Goal: Information Seeking & Learning: Learn about a topic

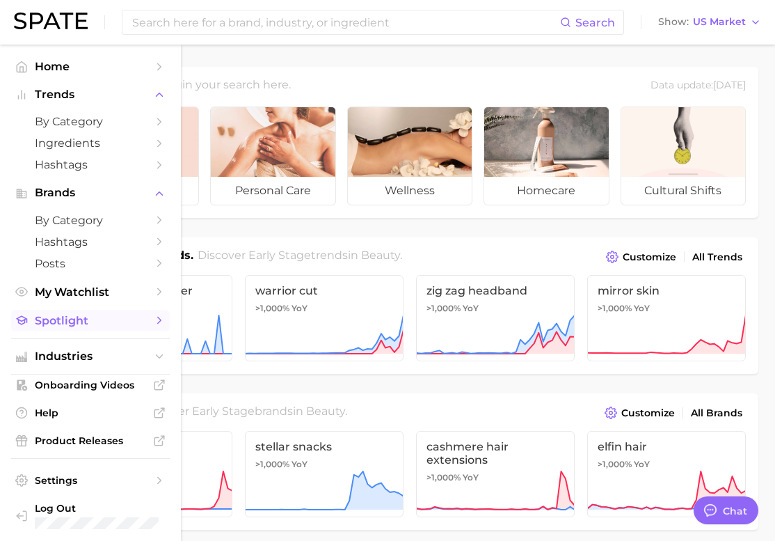
click at [66, 321] on span "Spotlight" at bounding box center [90, 320] width 111 height 13
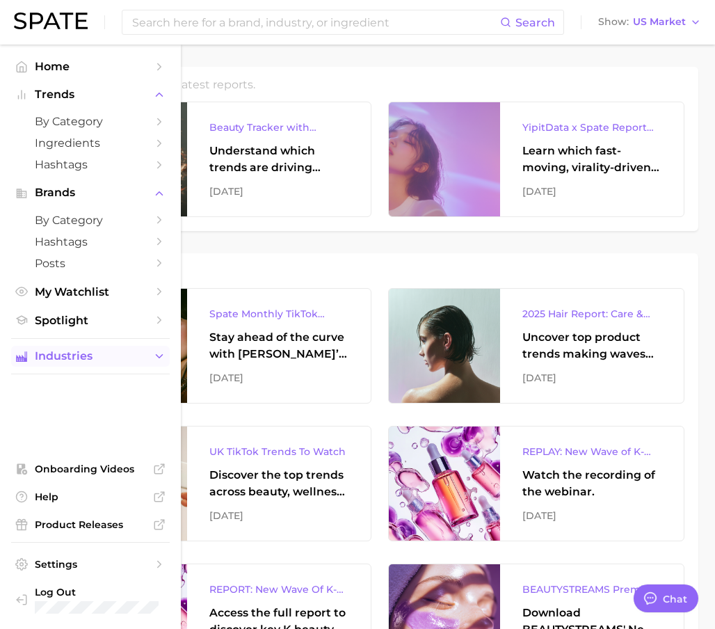
click at [58, 353] on span "Industries" at bounding box center [90, 356] width 111 height 13
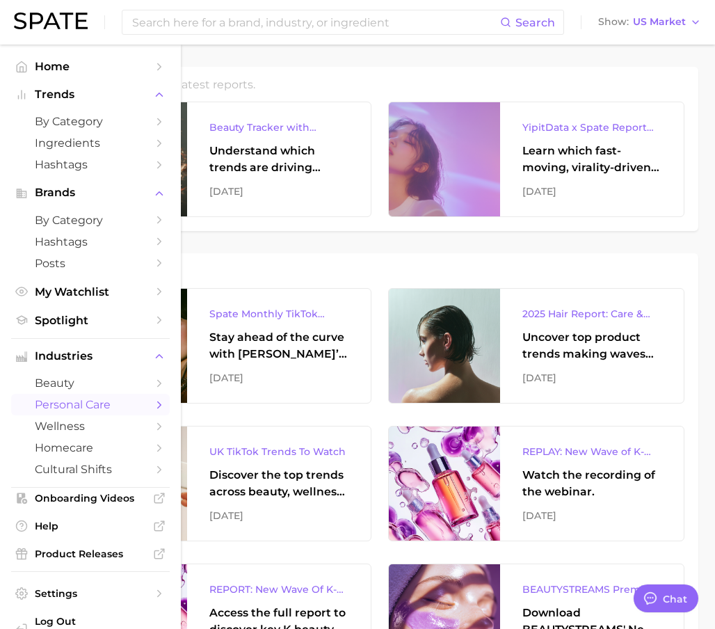
click at [58, 407] on span "personal care" at bounding box center [90, 404] width 111 height 13
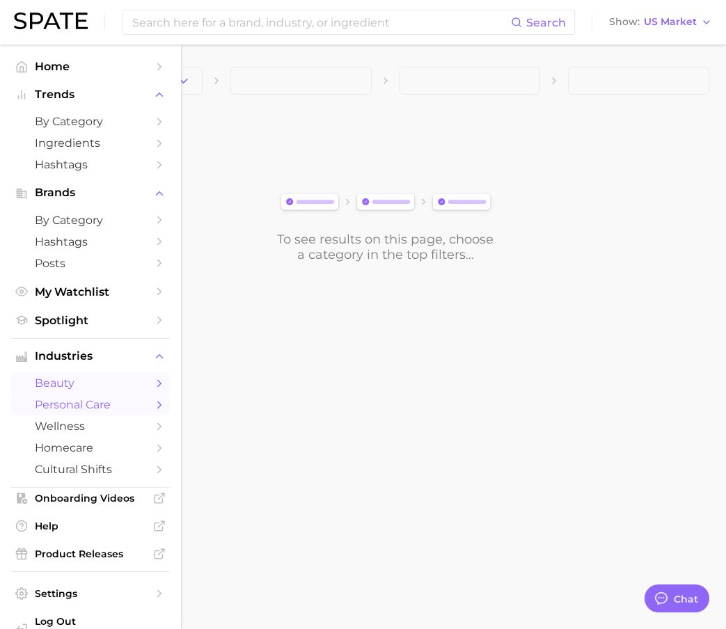
click at [61, 382] on span "beauty" at bounding box center [90, 382] width 111 height 13
click at [150, 74] on button "1. Choose Category" at bounding box center [131, 81] width 141 height 28
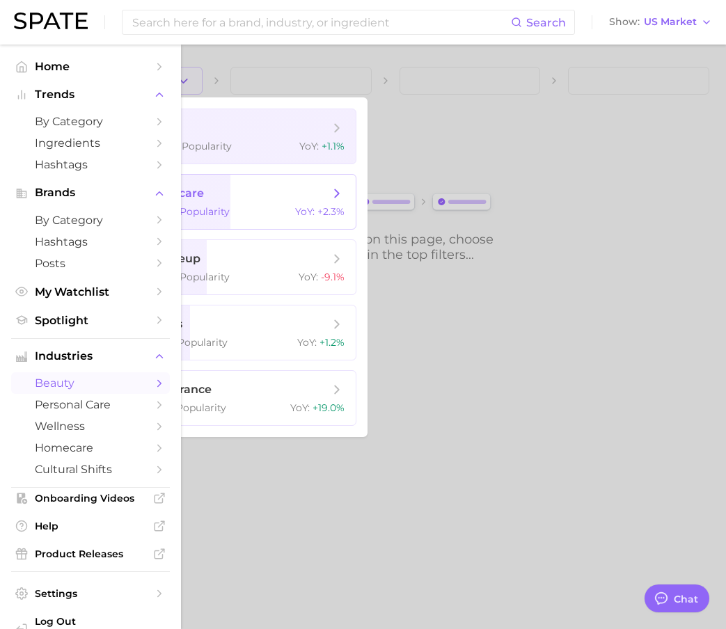
click at [152, 197] on span "skincare 6.4b Popularity YoY : +2.3%" at bounding box center [249, 202] width 213 height 54
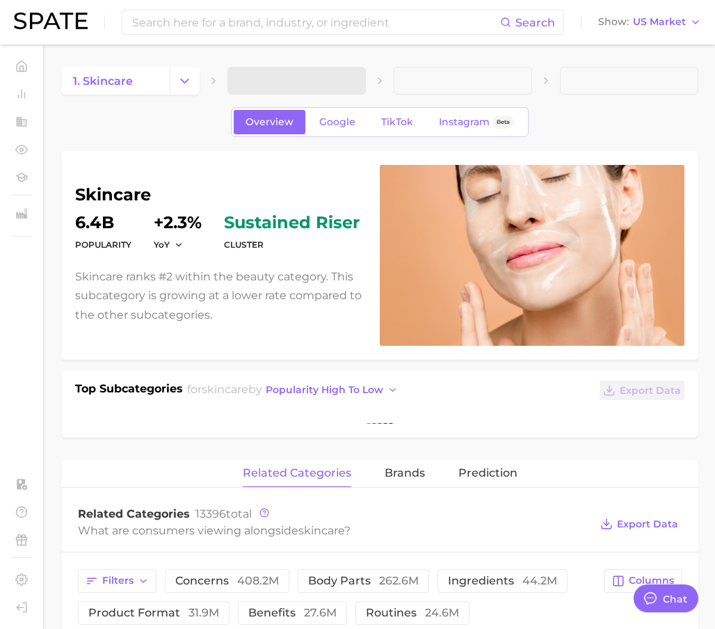
type textarea "x"
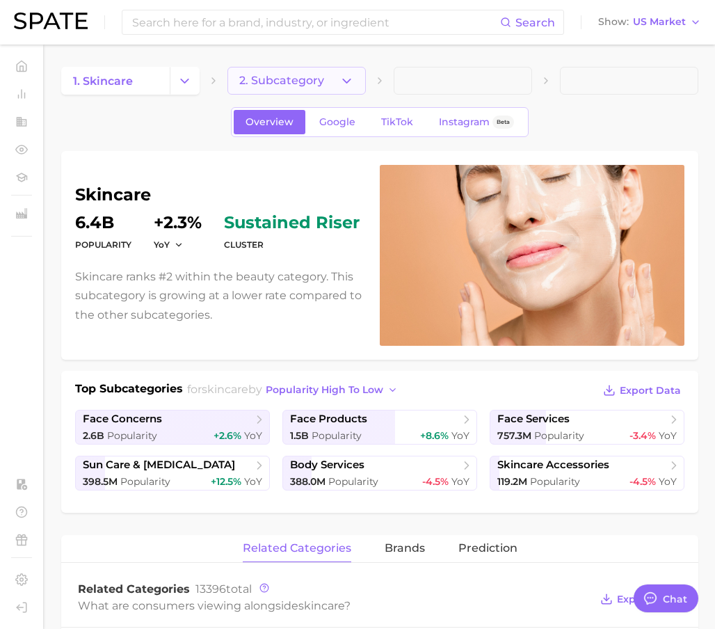
click at [294, 86] on span "2. Subcategory" at bounding box center [281, 80] width 85 height 13
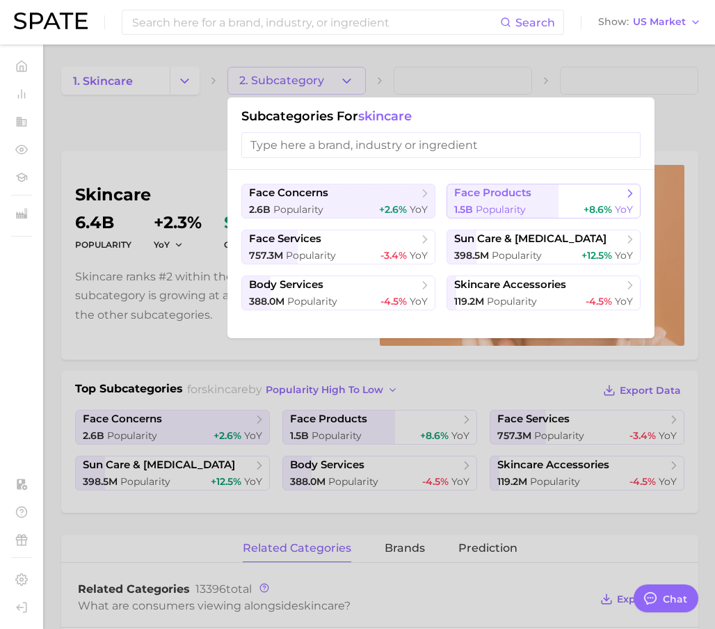
click at [554, 198] on span "face products" at bounding box center [538, 193] width 169 height 14
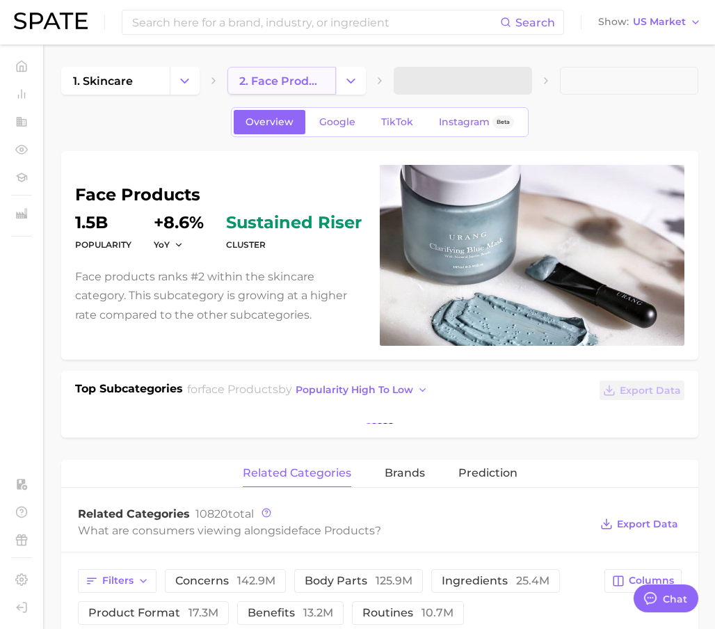
click at [296, 83] on span "2. face products" at bounding box center [281, 80] width 85 height 13
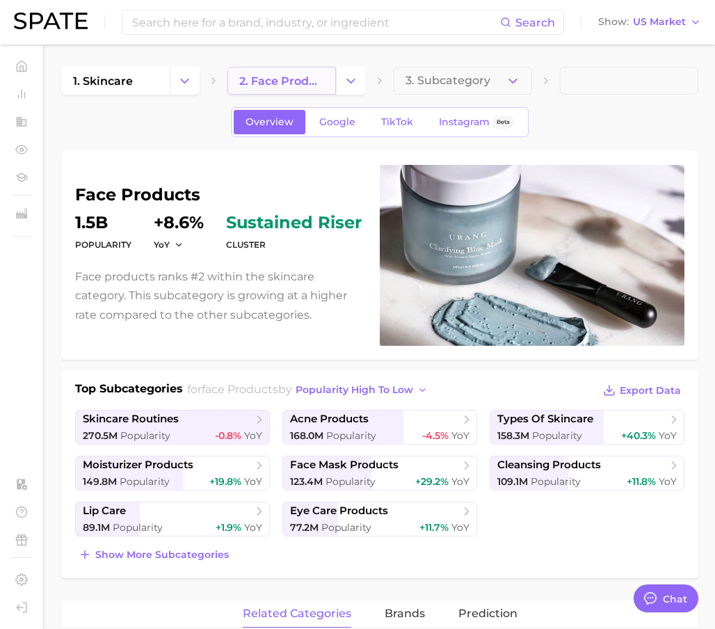
click at [297, 90] on link "2. face products" at bounding box center [282, 81] width 109 height 28
click at [330, 90] on link "2. face products" at bounding box center [282, 81] width 109 height 28
click at [173, 77] on button "Change Category" at bounding box center [185, 81] width 30 height 28
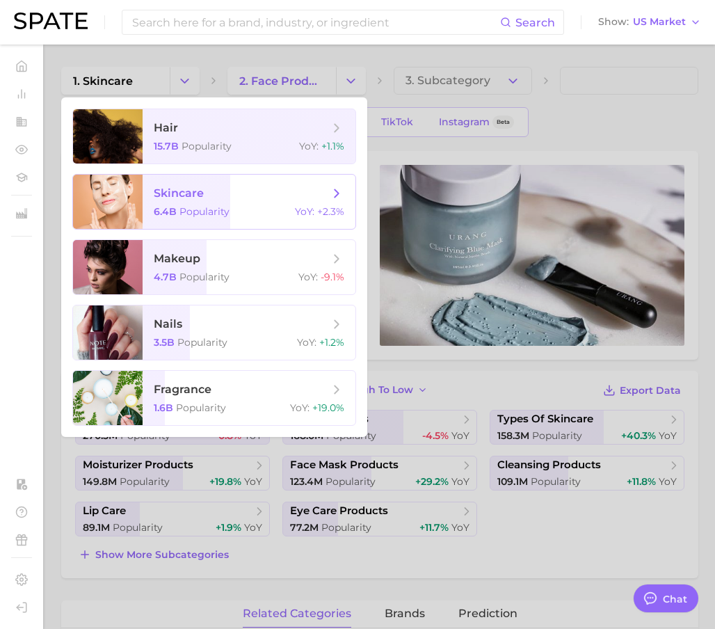
click at [144, 214] on span "skincare 6.4b Popularity YoY : +2.3%" at bounding box center [249, 202] width 213 height 54
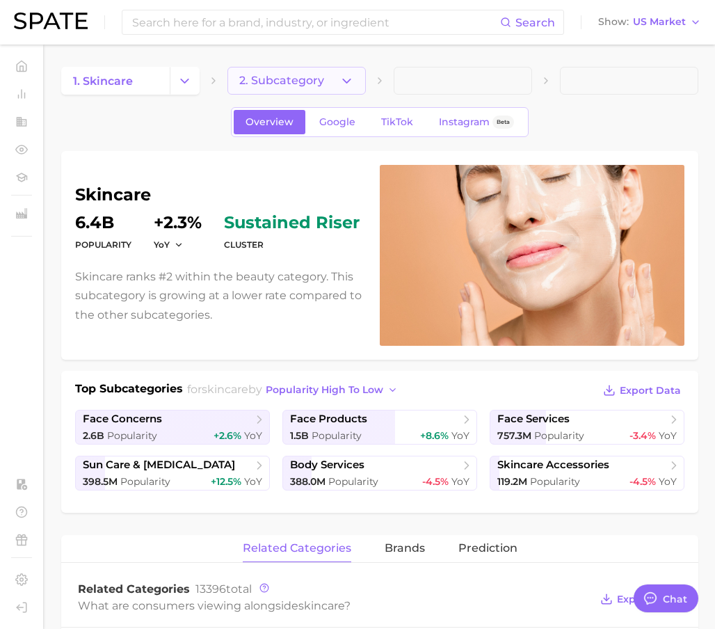
click at [257, 84] on span "2. Subcategory" at bounding box center [281, 80] width 85 height 13
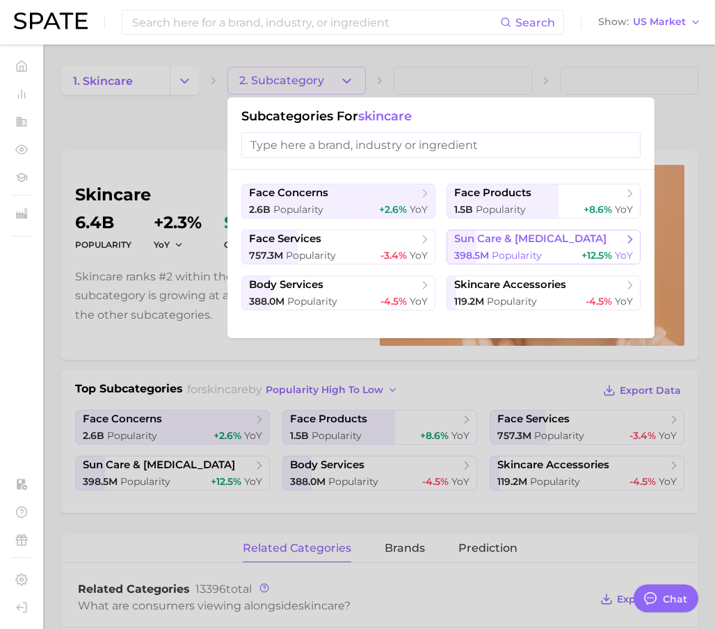
click at [522, 232] on span "sun care & [MEDICAL_DATA]" at bounding box center [530, 238] width 152 height 13
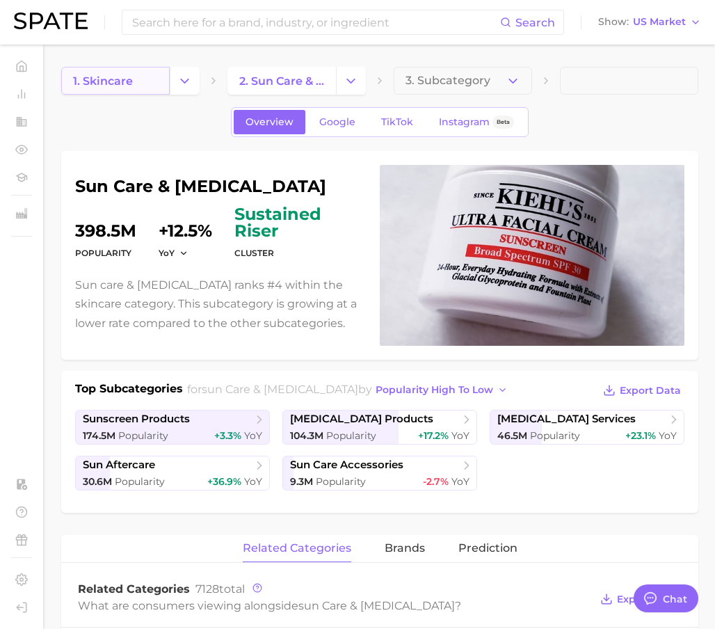
click at [131, 77] on span "1. skincare" at bounding box center [103, 80] width 60 height 13
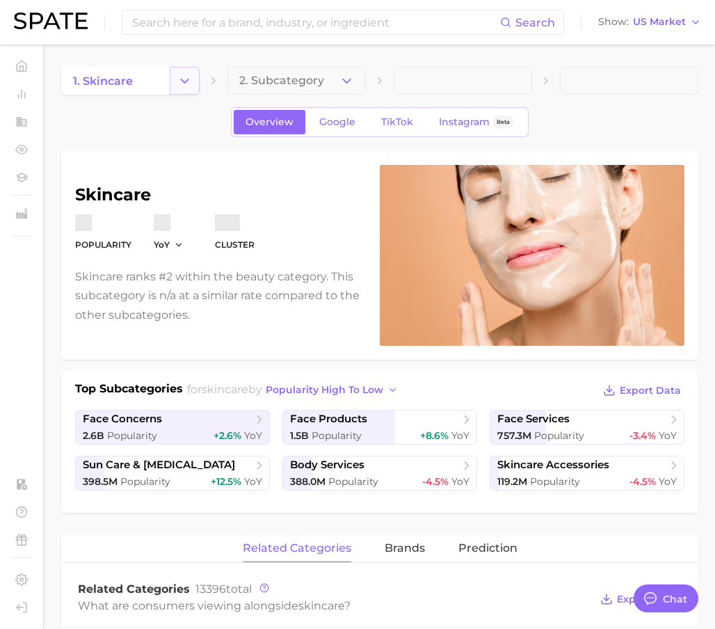
click at [175, 80] on button "Change Category" at bounding box center [185, 81] width 30 height 28
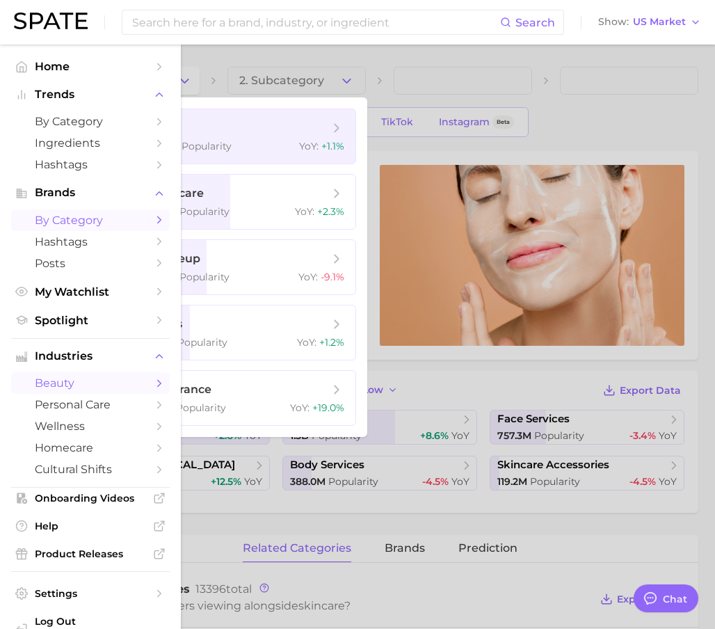
click at [13, 216] on link "by Category" at bounding box center [90, 220] width 159 height 22
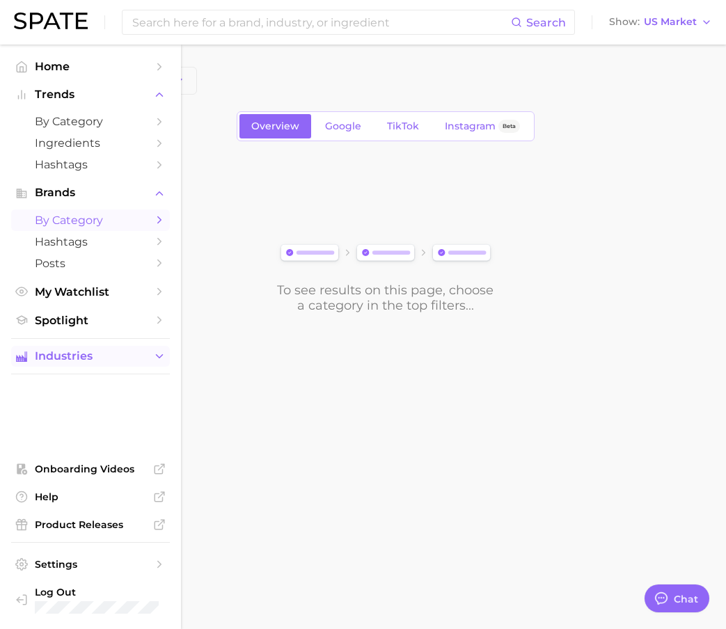
click at [63, 354] on span "Industries" at bounding box center [90, 356] width 111 height 13
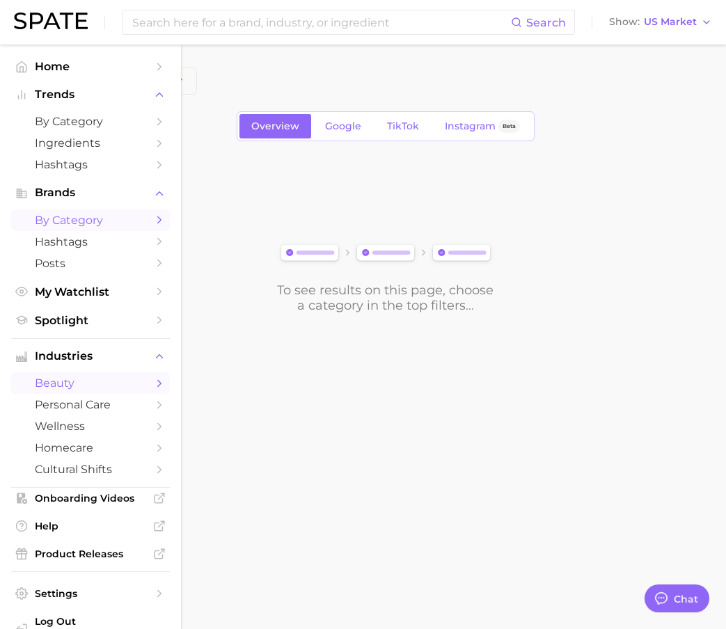
click at [65, 385] on span "beauty" at bounding box center [90, 382] width 111 height 13
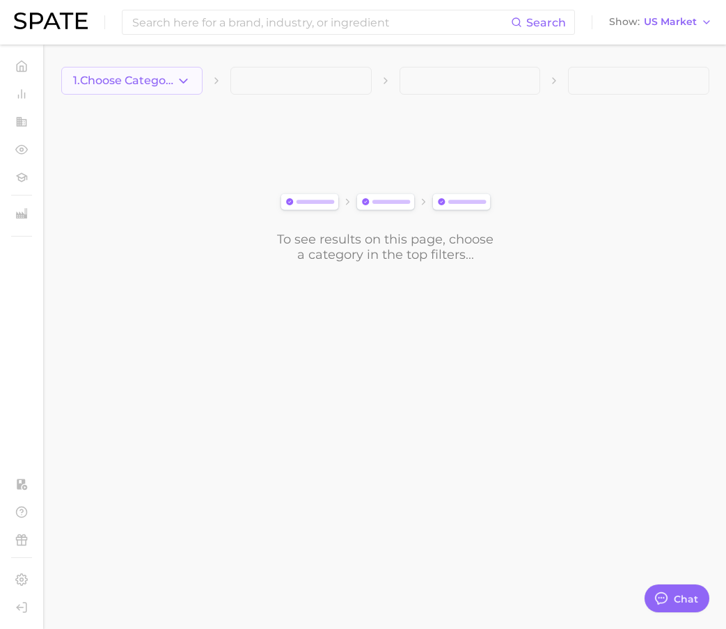
click at [184, 79] on icon "button" at bounding box center [183, 81] width 15 height 15
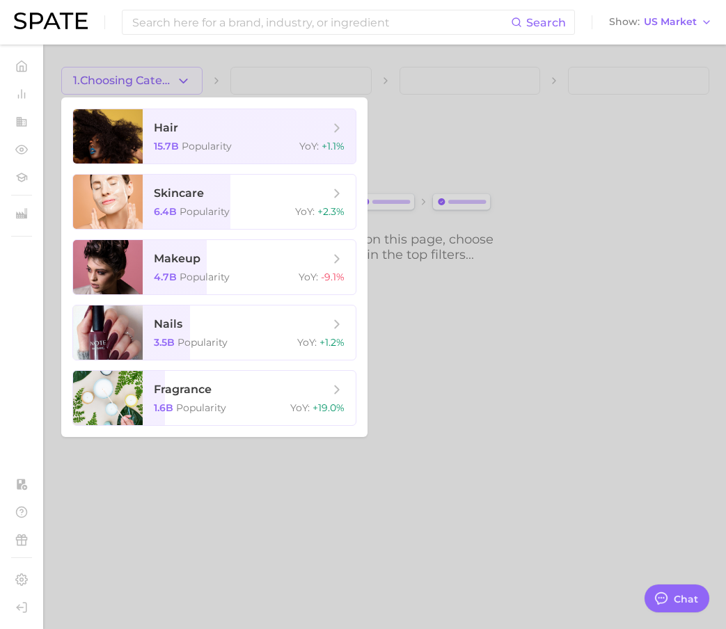
click at [174, 527] on div at bounding box center [363, 314] width 726 height 629
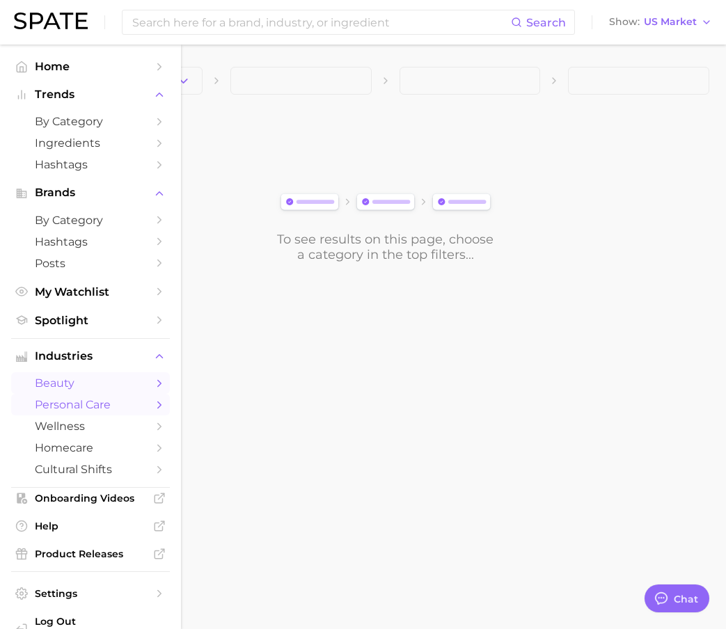
click at [141, 404] on link "personal care" at bounding box center [90, 405] width 159 height 22
click at [196, 85] on button "1. Choose Category" at bounding box center [131, 81] width 141 height 28
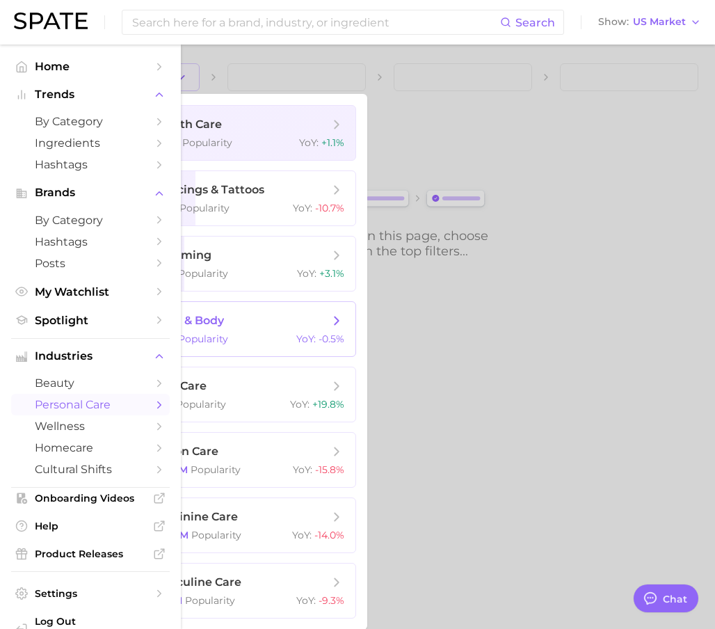
scroll to position [4, 0]
click at [445, 473] on div at bounding box center [357, 314] width 715 height 629
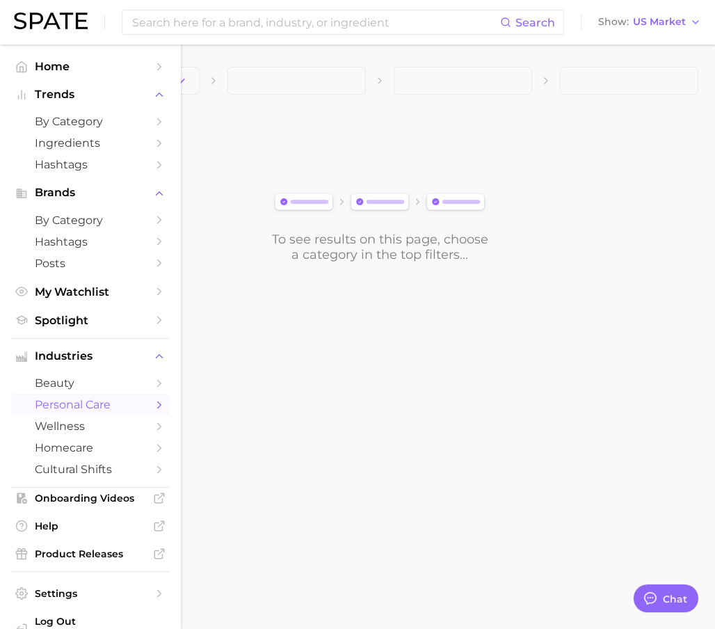
scroll to position [0, 0]
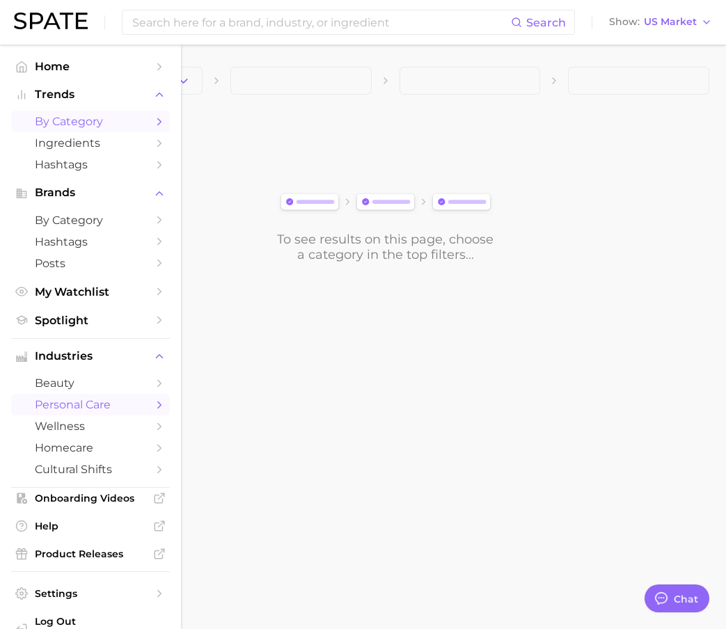
click at [72, 123] on span "by Category" at bounding box center [90, 121] width 111 height 13
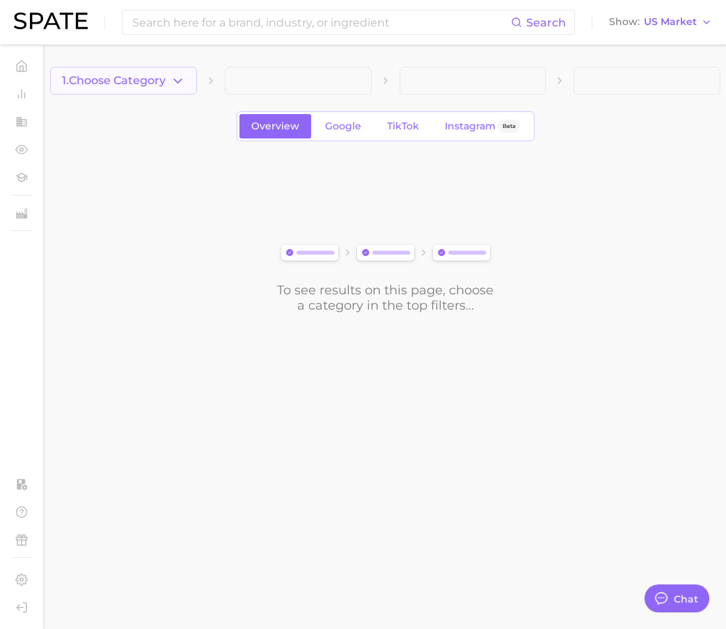
click at [182, 84] on icon "button" at bounding box center [177, 81] width 15 height 15
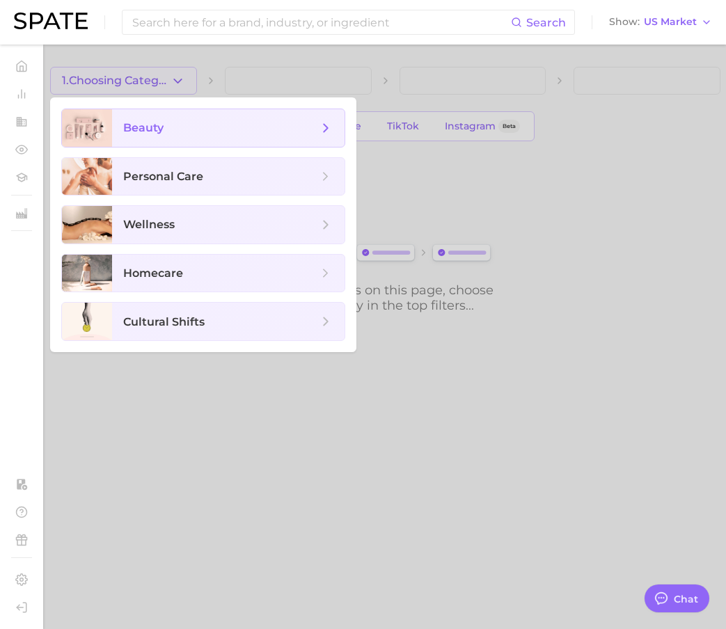
click at [187, 129] on span "beauty" at bounding box center [220, 127] width 195 height 15
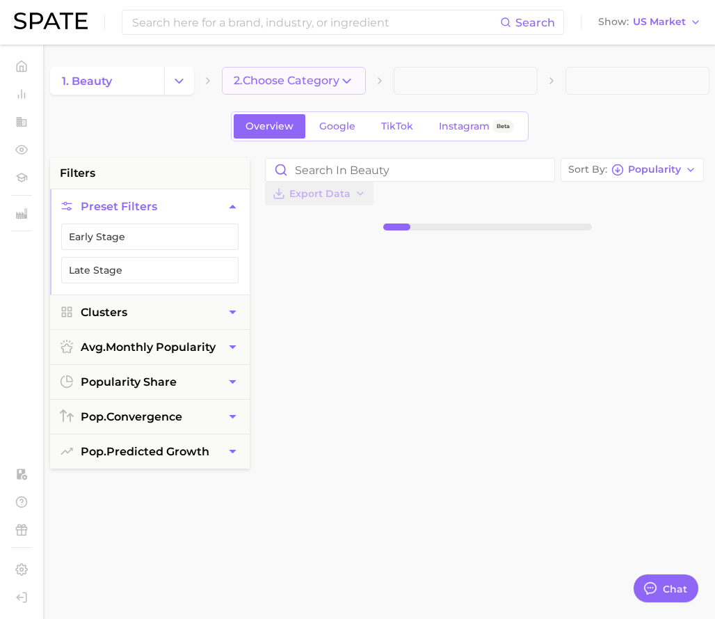
click at [308, 85] on span "2. Choose Category" at bounding box center [287, 80] width 106 height 13
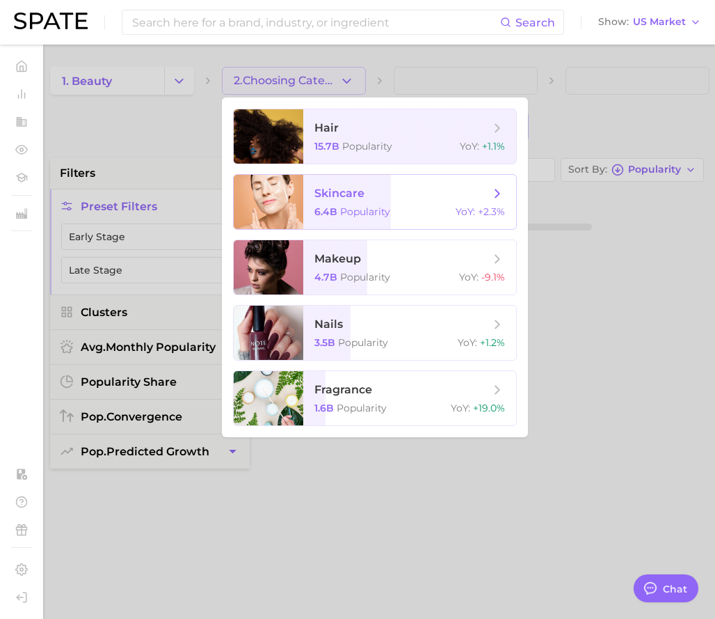
click at [337, 209] on span "6.4b Popularity" at bounding box center [353, 211] width 76 height 13
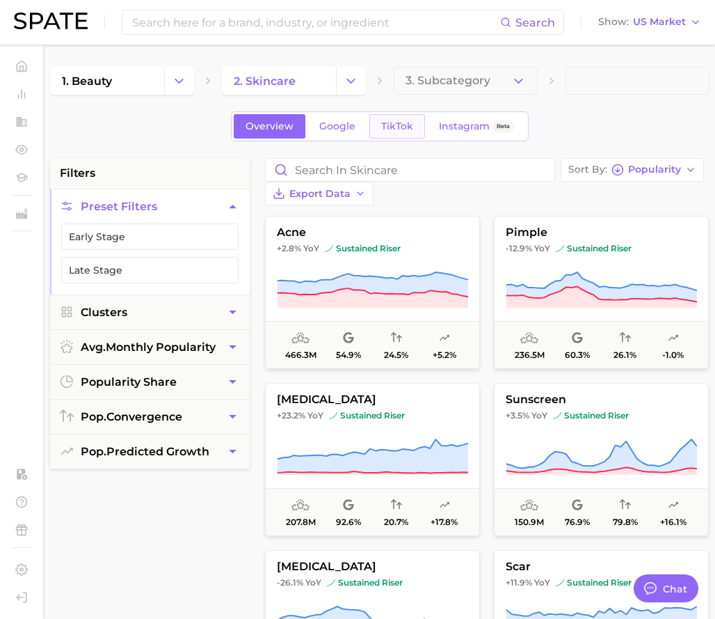
click at [399, 125] on span "TikTok" at bounding box center [397, 126] width 32 height 12
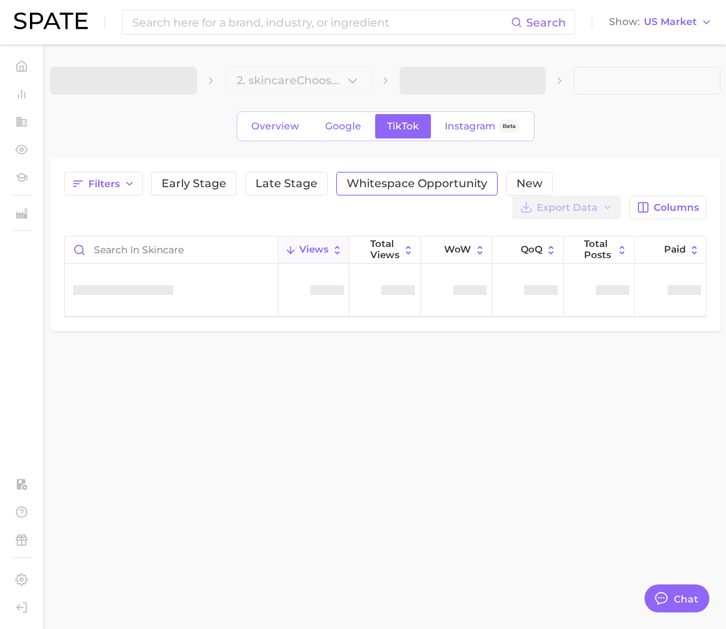
click at [379, 178] on span "Whitespace Opportunity" at bounding box center [417, 183] width 141 height 11
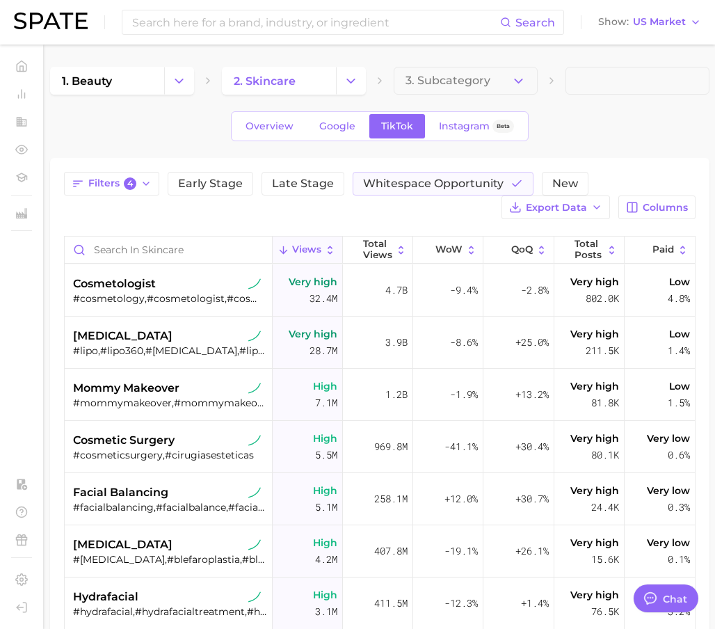
click at [381, 215] on div "Filters 4 Early Stage Late Stage Whitespace Opportunity New Export Data Columns" at bounding box center [380, 195] width 632 height 47
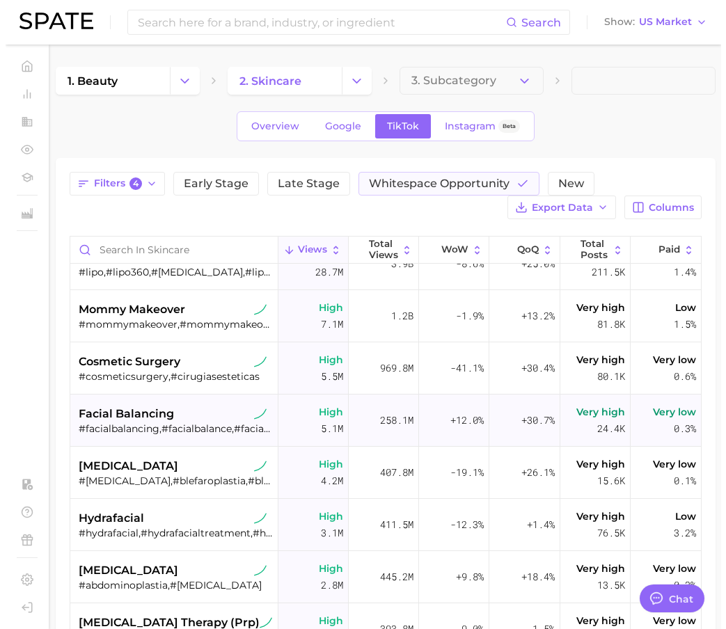
scroll to position [87, 0]
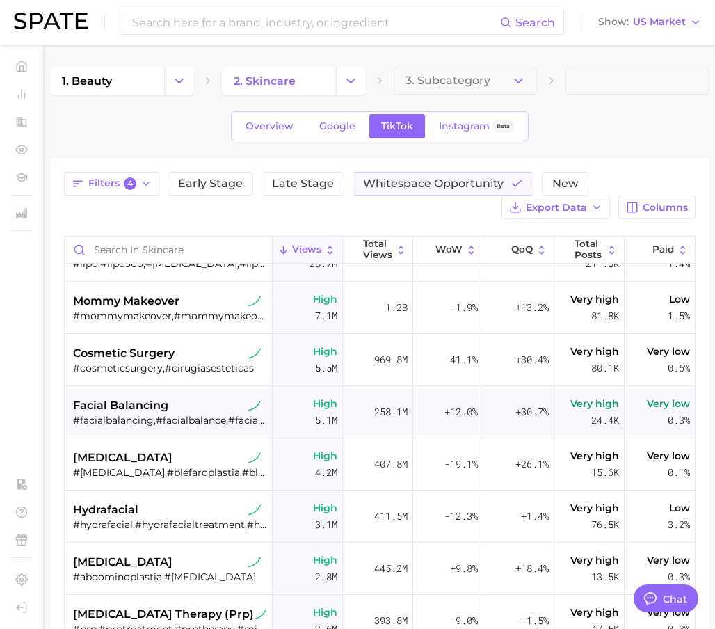
click at [150, 404] on span "facial balancing" at bounding box center [120, 405] width 95 height 17
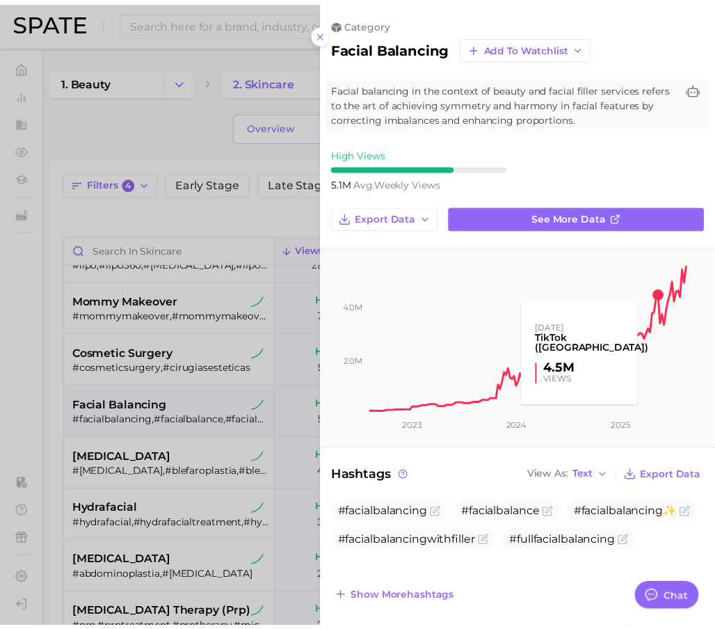
scroll to position [0, 0]
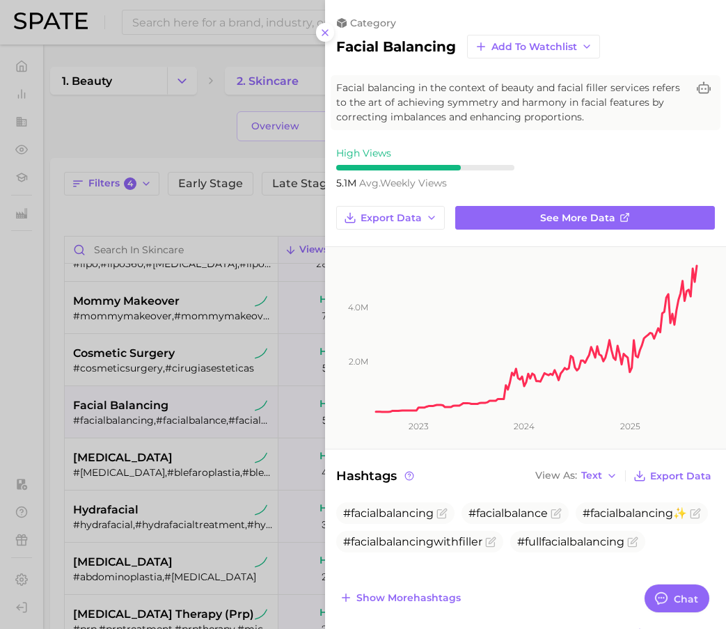
click at [242, 196] on div at bounding box center [363, 314] width 726 height 629
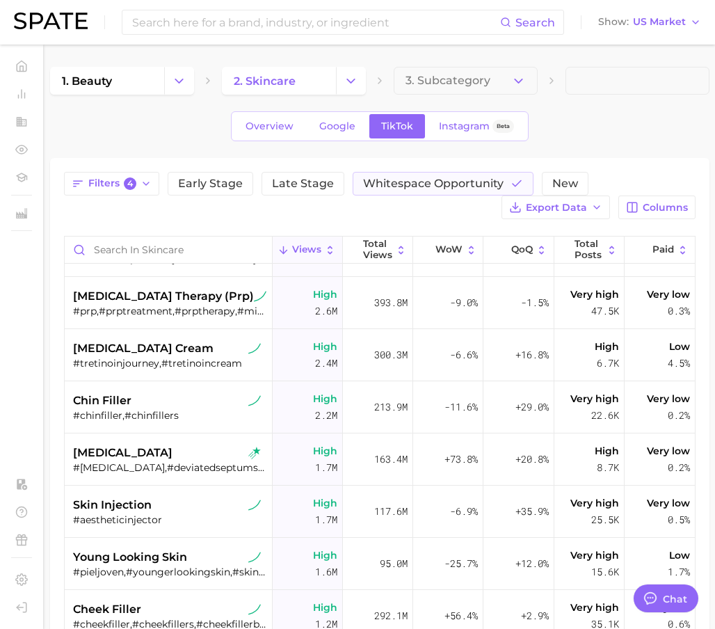
scroll to position [418, 0]
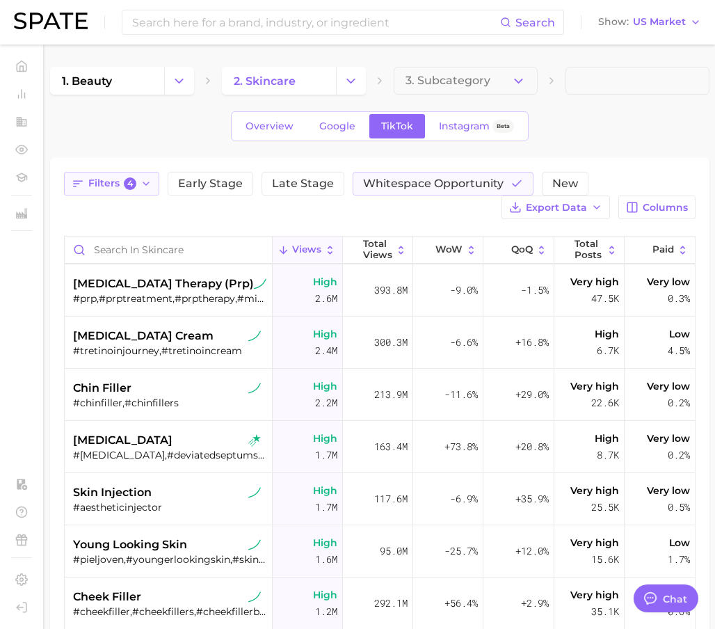
click at [152, 185] on button "Filters 4" at bounding box center [111, 184] width 95 height 24
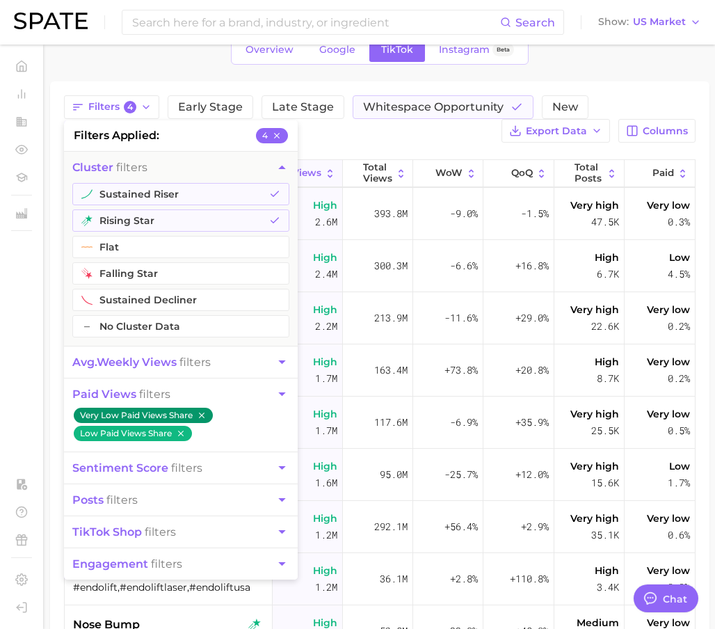
scroll to position [0, 0]
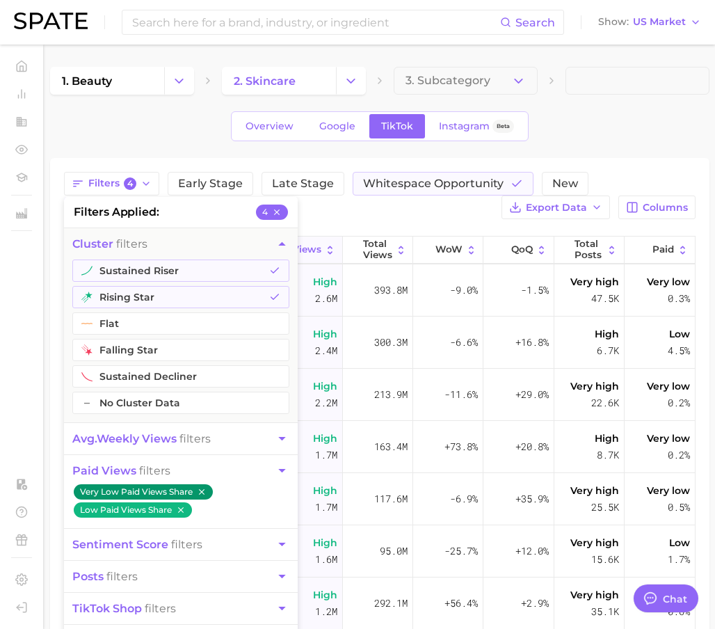
click at [149, 137] on div "Overview Google TikTok Instagram Beta" at bounding box center [380, 126] width 660 height 30
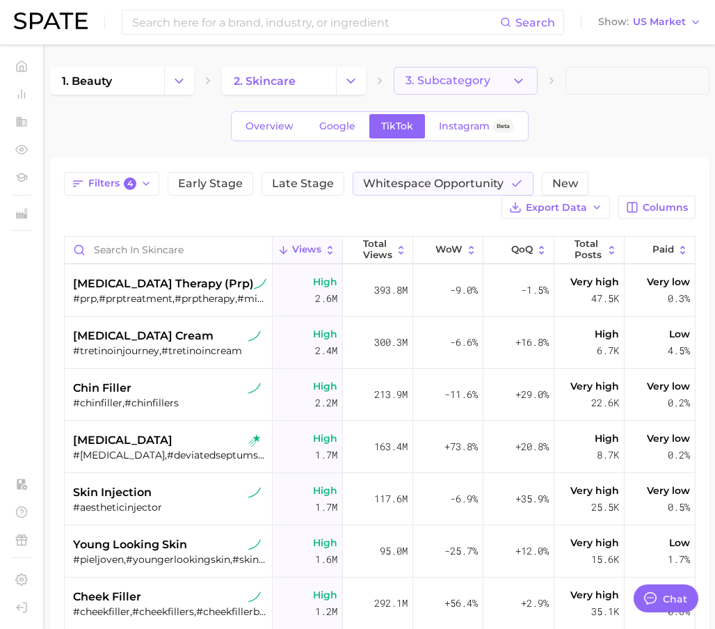
click at [498, 90] on button "3. Subcategory" at bounding box center [466, 81] width 144 height 28
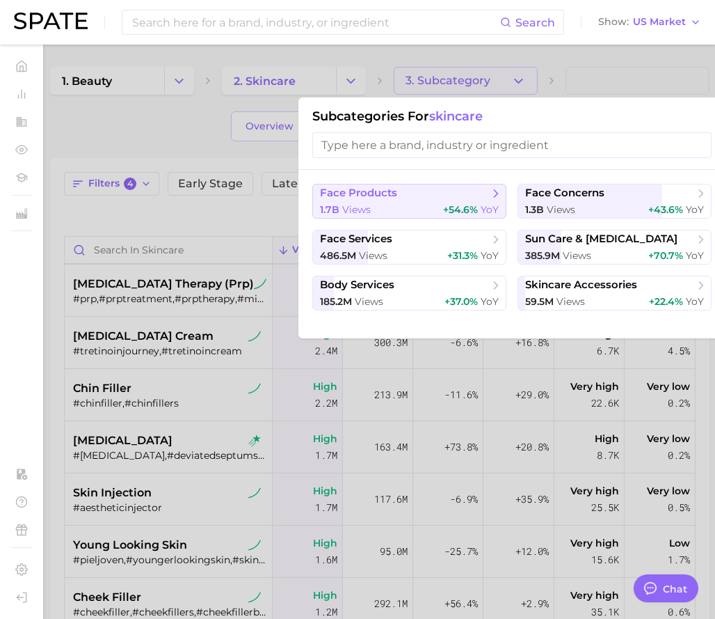
click at [375, 213] on div "1.7b views +54.6% YoY" at bounding box center [409, 209] width 179 height 13
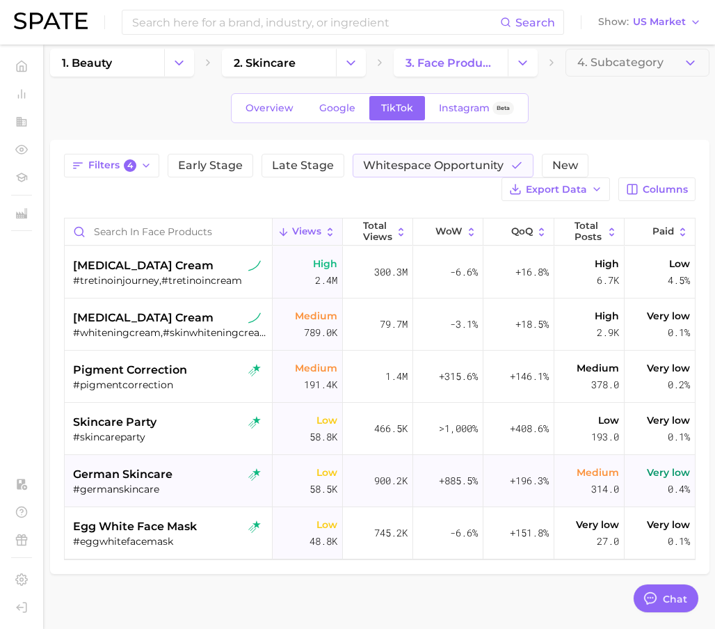
scroll to position [33, 0]
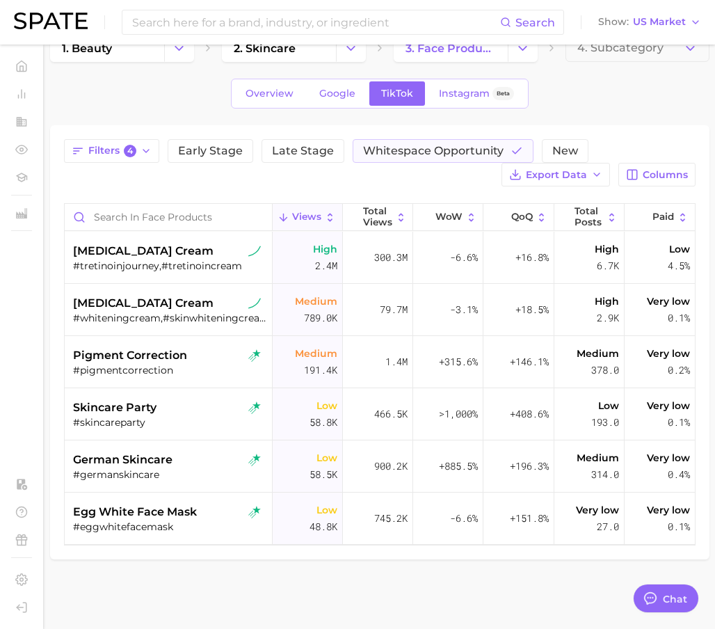
click at [206, 125] on div "Filters 4 Early Stage Late Stage Whitespace Opportunity New Export Data Columns…" at bounding box center [380, 342] width 660 height 434
click at [345, 105] on link "Google" at bounding box center [338, 93] width 60 height 24
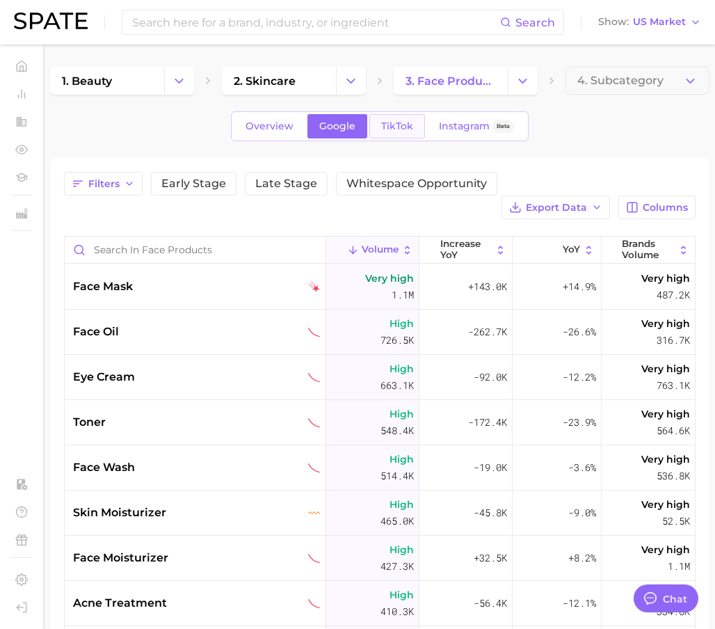
click at [390, 125] on span "TikTok" at bounding box center [397, 126] width 32 height 12
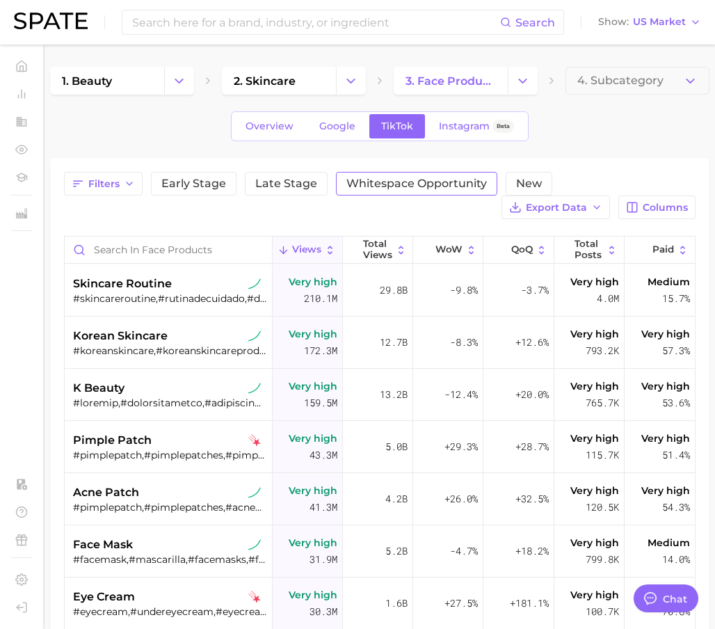
click at [431, 184] on span "Whitespace Opportunity" at bounding box center [417, 183] width 141 height 11
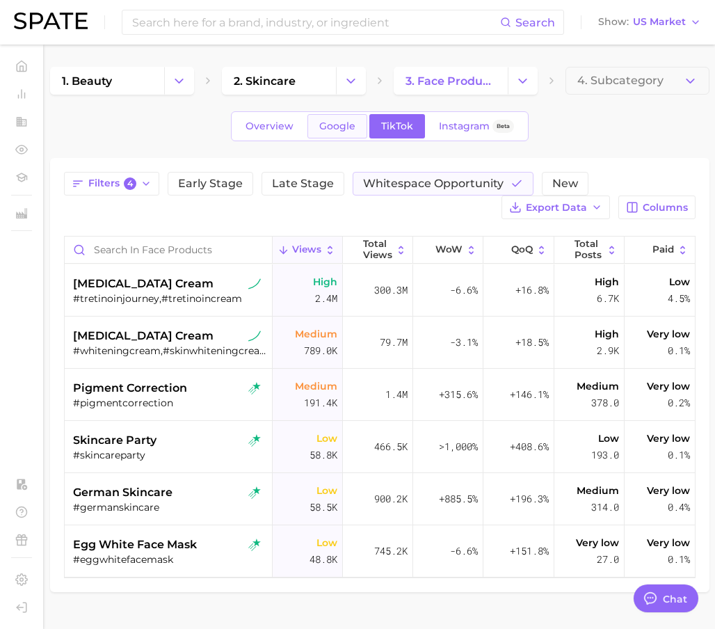
click at [328, 135] on link "Google" at bounding box center [338, 126] width 60 height 24
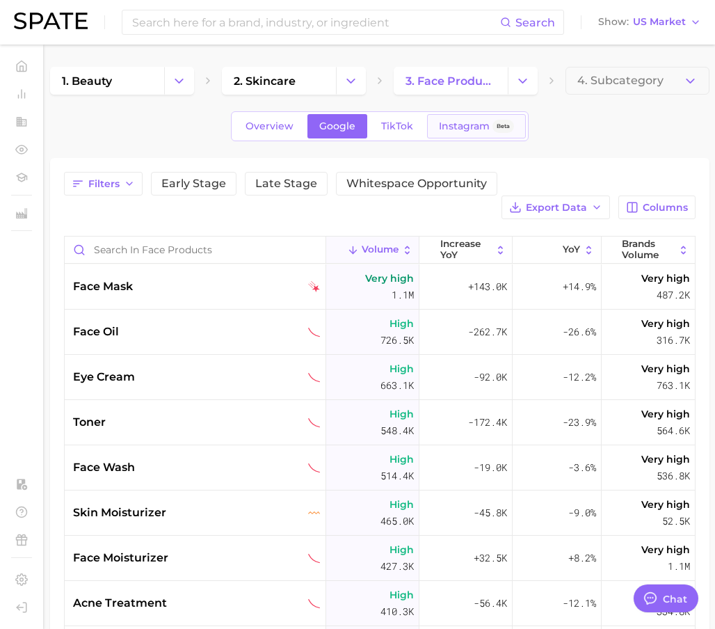
click at [462, 122] on span "Instagram" at bounding box center [464, 126] width 51 height 12
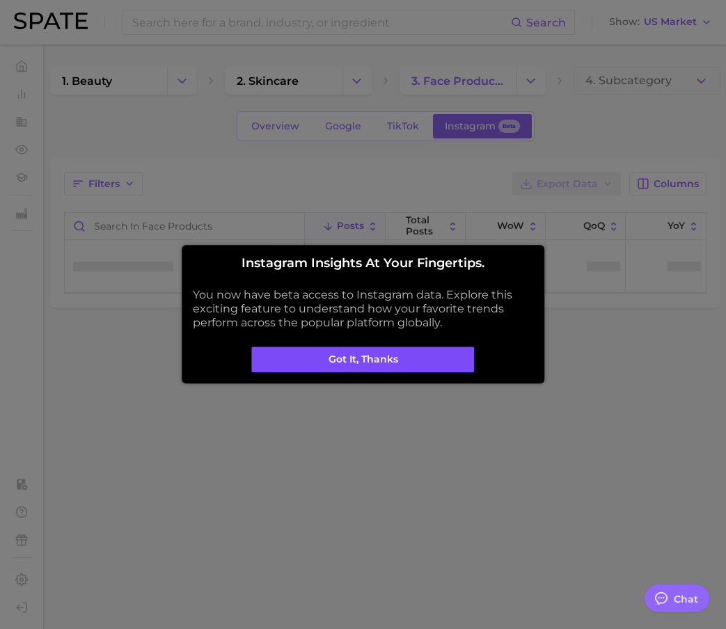
click at [396, 354] on button "Got it, thanks" at bounding box center [363, 360] width 223 height 26
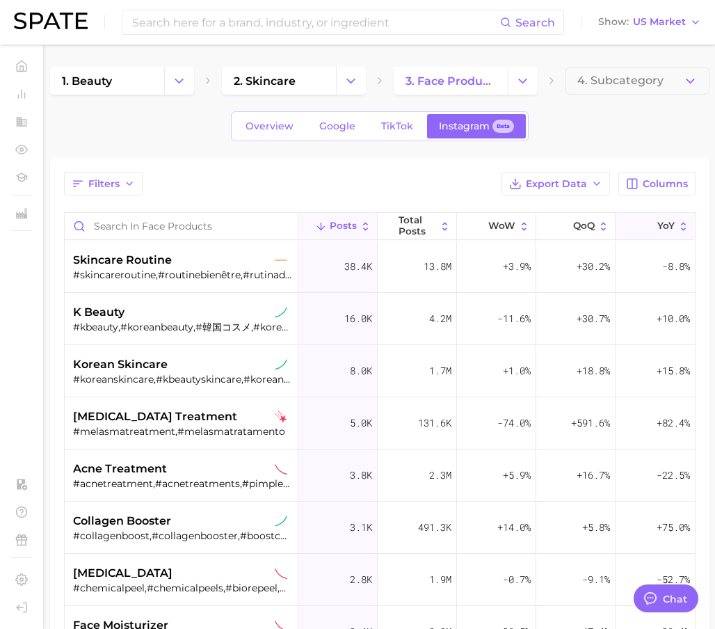
click at [643, 225] on icon at bounding box center [649, 227] width 12 height 12
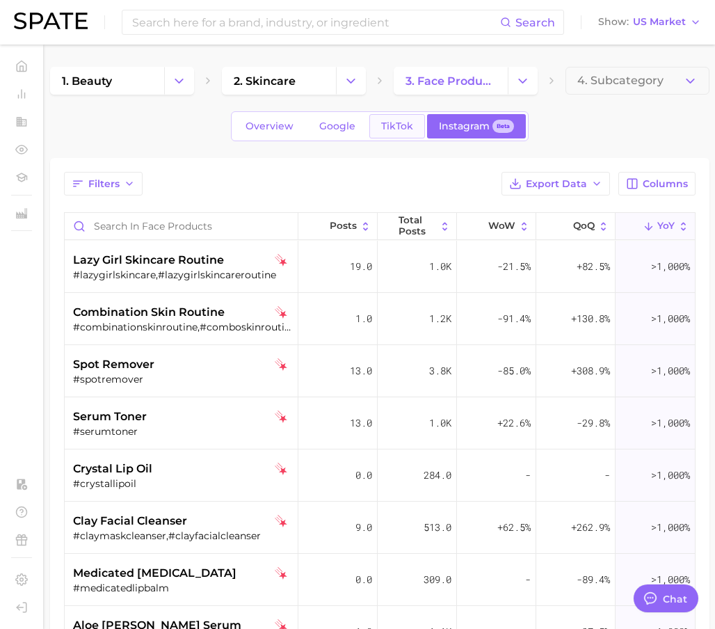
click at [404, 115] on link "TikTok" at bounding box center [397, 126] width 56 height 24
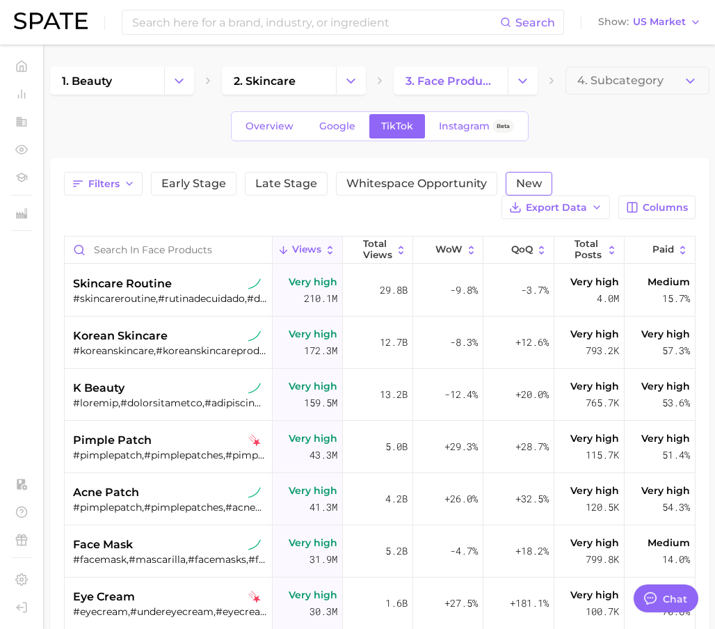
click at [534, 187] on span "New" at bounding box center [529, 183] width 26 height 11
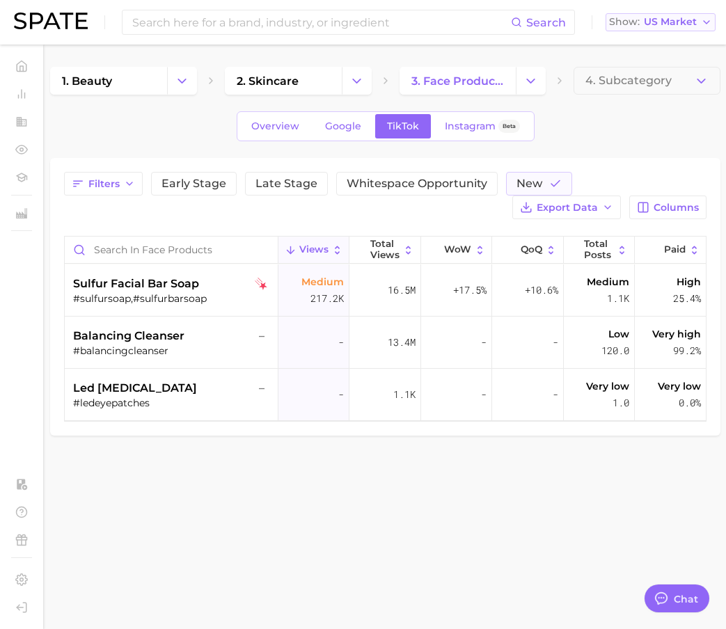
click at [683, 18] on span "US Market" at bounding box center [670, 22] width 53 height 8
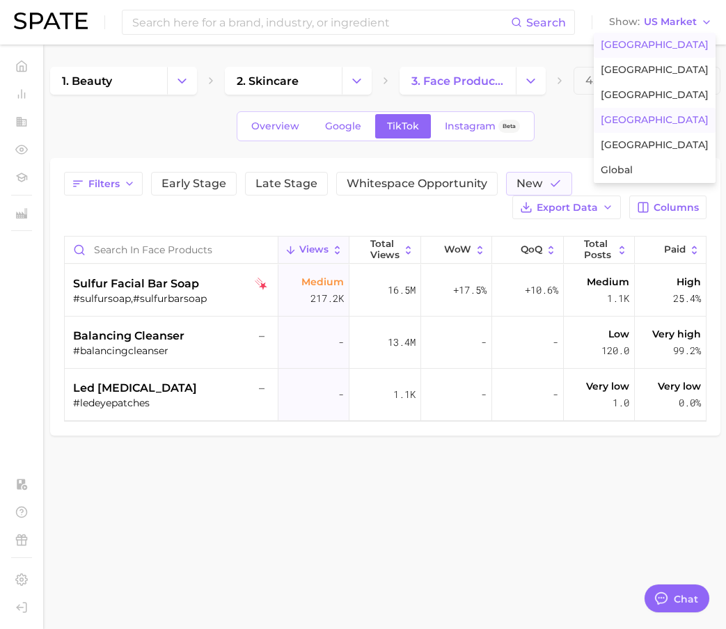
click at [643, 118] on span "[GEOGRAPHIC_DATA]" at bounding box center [655, 120] width 108 height 12
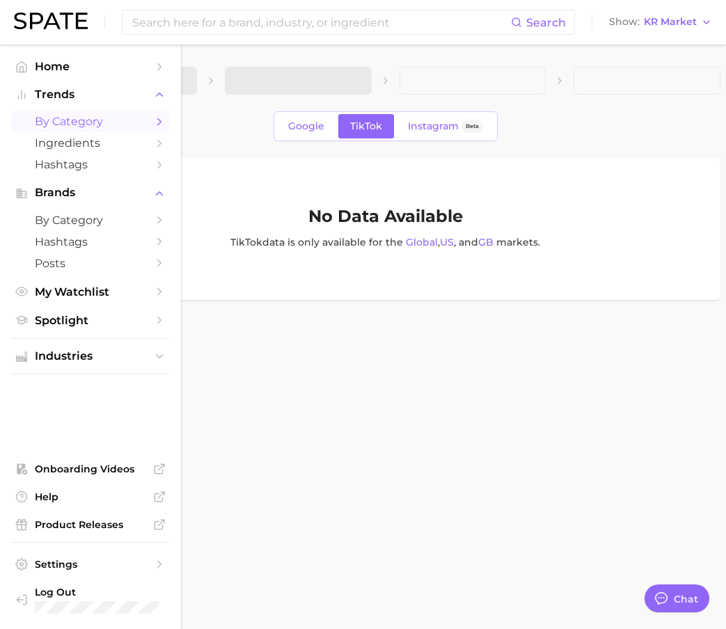
click at [63, 122] on span "by Category" at bounding box center [90, 121] width 111 height 13
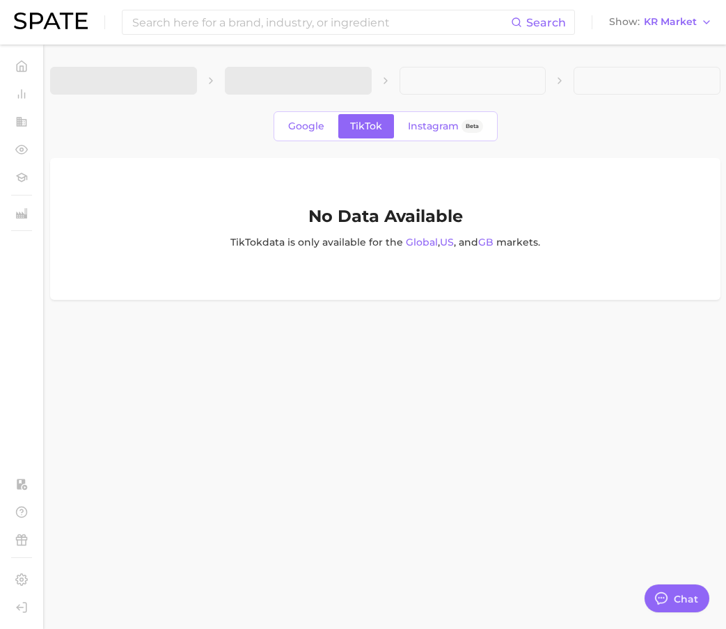
click at [230, 124] on div "Google TikTok Instagram Beta" at bounding box center [385, 126] width 670 height 30
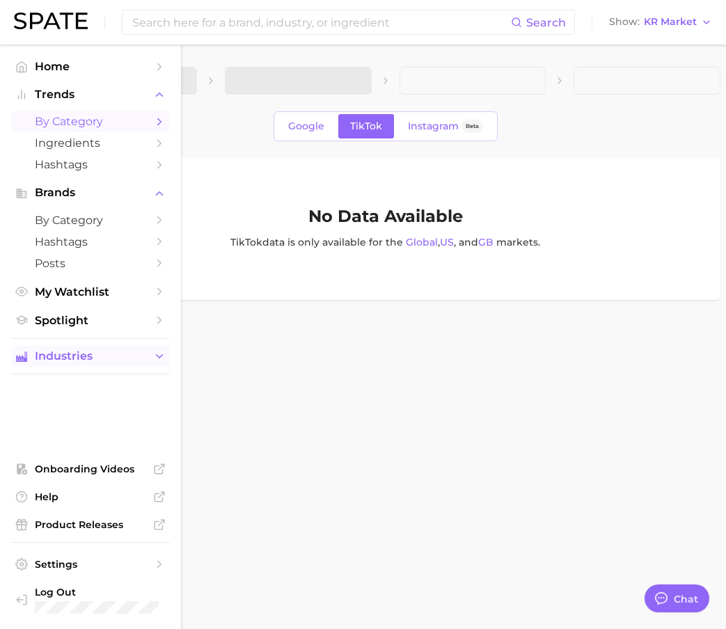
click at [54, 360] on span "Industries" at bounding box center [90, 356] width 111 height 13
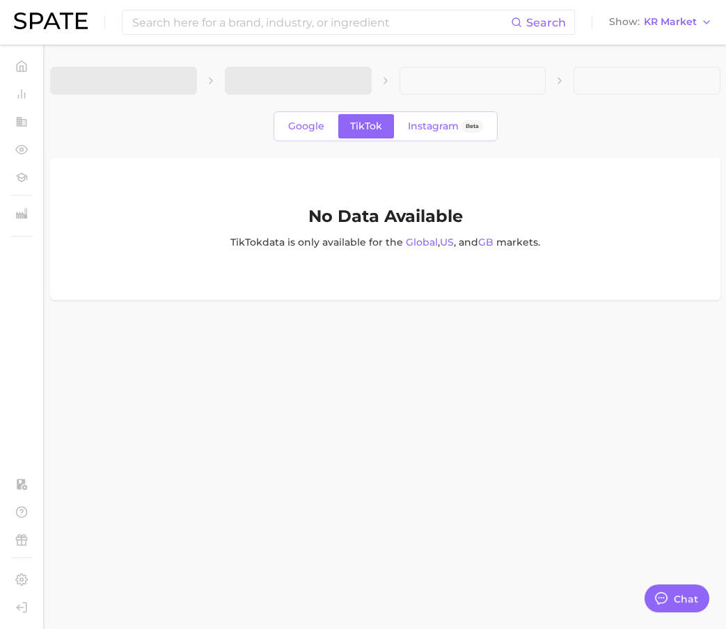
click at [217, 136] on div "Google TikTok Instagram Beta" at bounding box center [385, 126] width 670 height 30
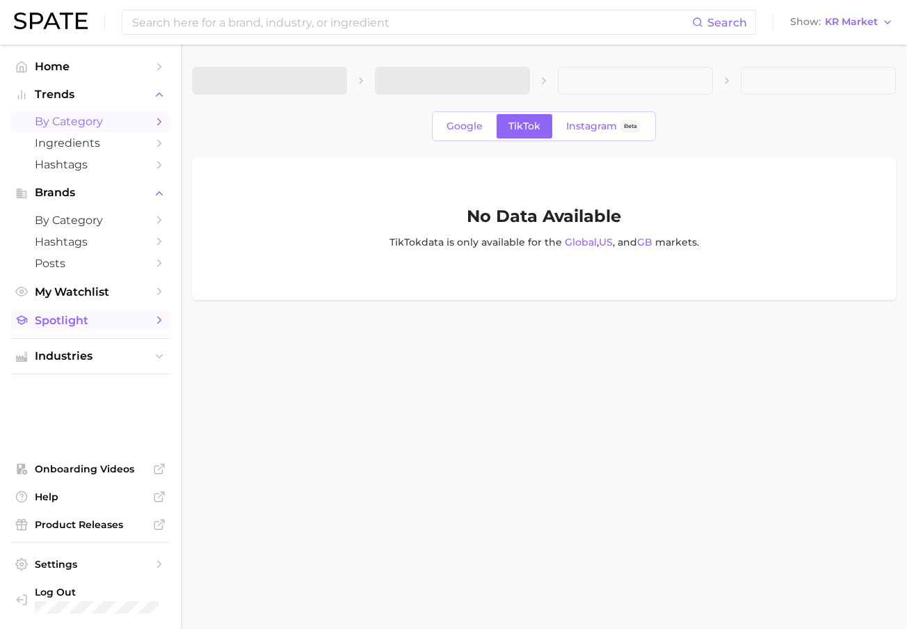
click at [62, 320] on span "Spotlight" at bounding box center [90, 320] width 111 height 13
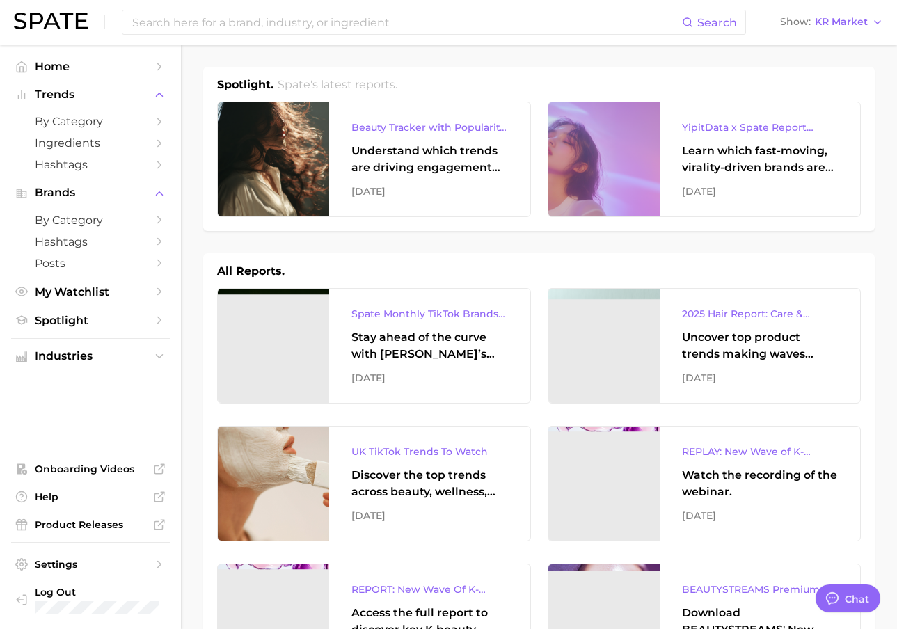
type textarea "x"
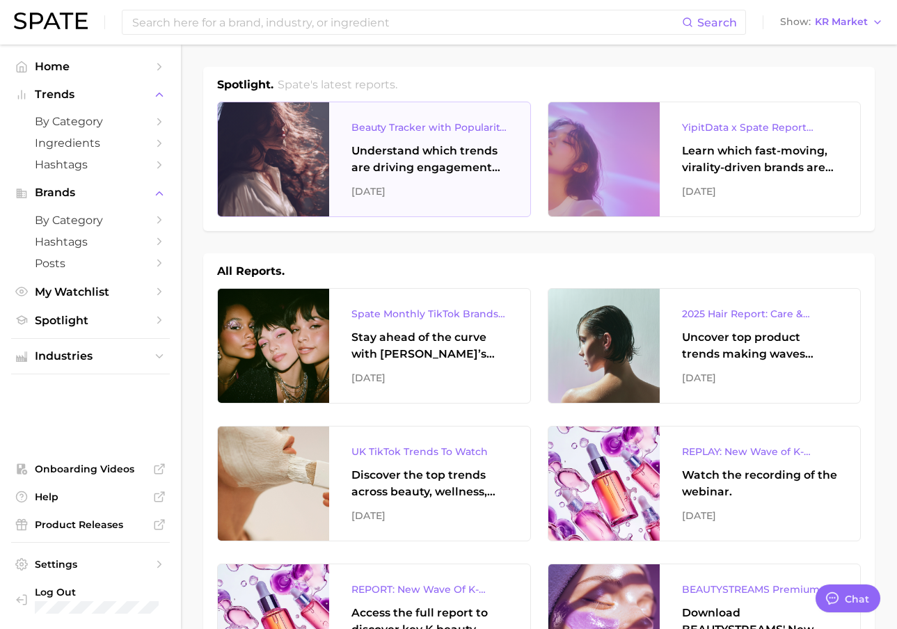
click at [399, 181] on div "Beauty Tracker with Popularity Index Understand which trends are driving engage…" at bounding box center [429, 159] width 201 height 114
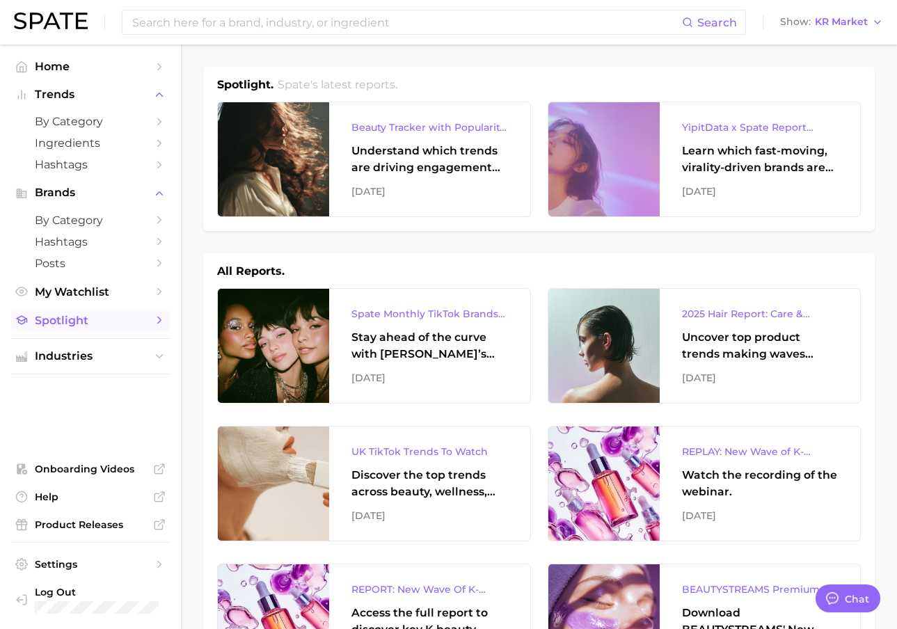
click at [154, 319] on icon "Sidebar" at bounding box center [159, 320] width 13 height 13
click at [160, 320] on polyline "Sidebar" at bounding box center [159, 320] width 3 height 6
click at [725, 18] on span "KR Market" at bounding box center [841, 22] width 53 height 8
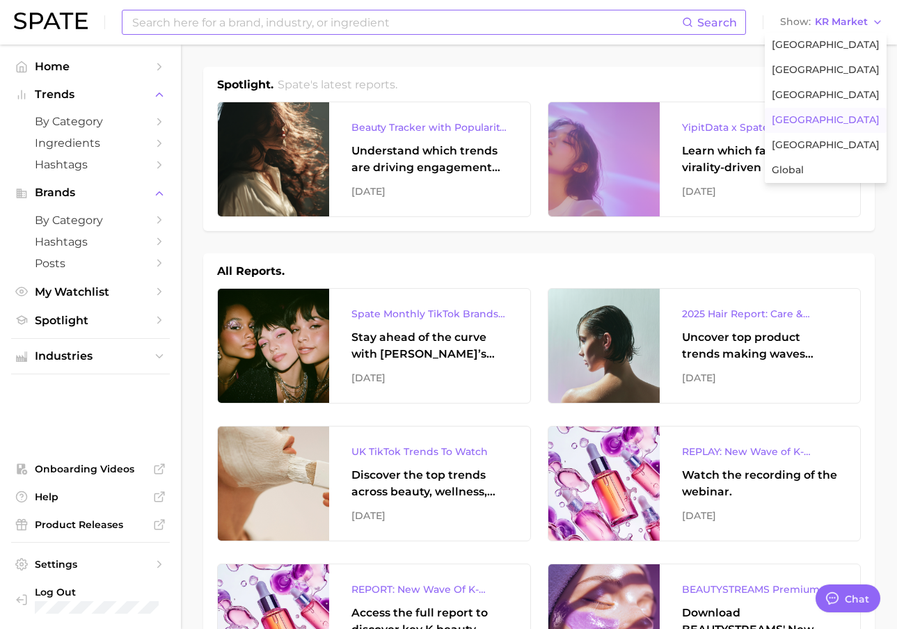
click at [326, 26] on input at bounding box center [406, 22] width 551 height 24
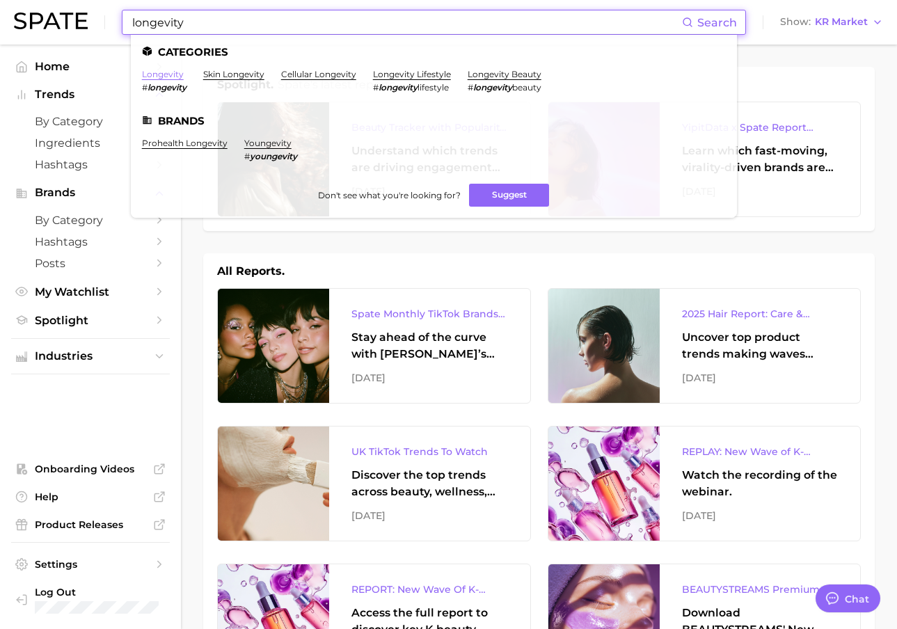
type input "longevity"
click at [159, 75] on link "longevity" at bounding box center [163, 74] width 42 height 10
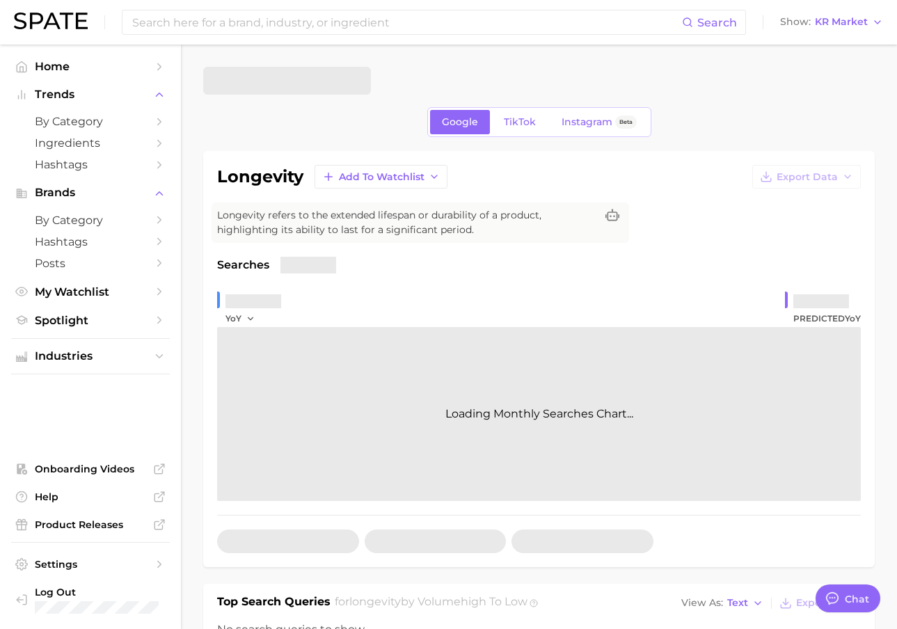
type textarea "x"
